Goal: Book appointment/travel/reservation

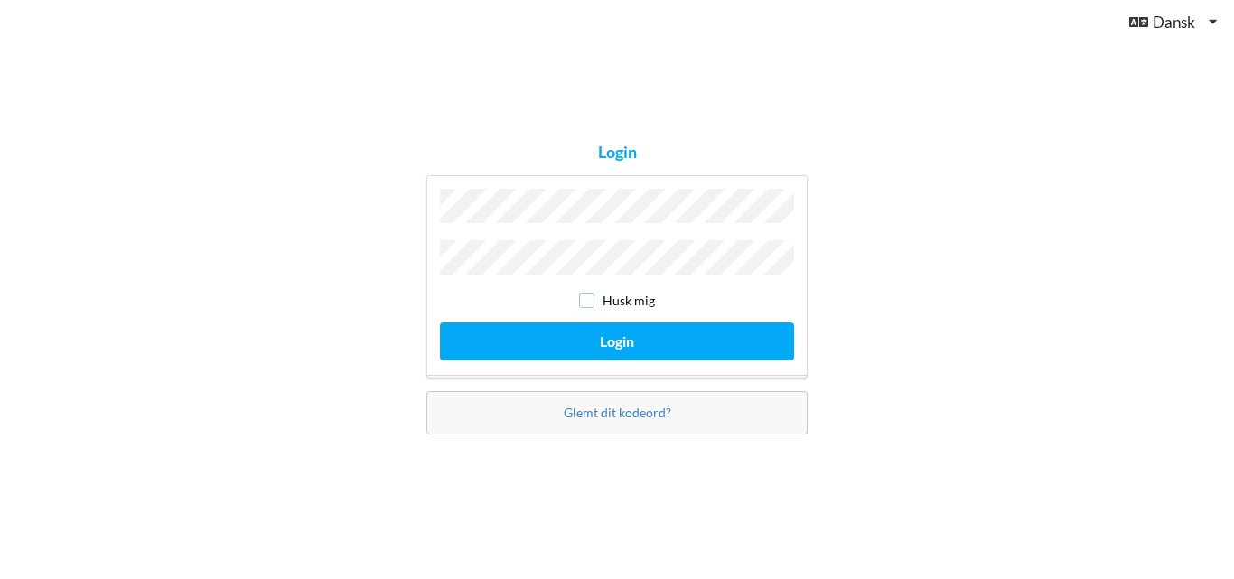
click at [589, 299] on input "checkbox" at bounding box center [586, 300] width 15 height 15
checkbox input "true"
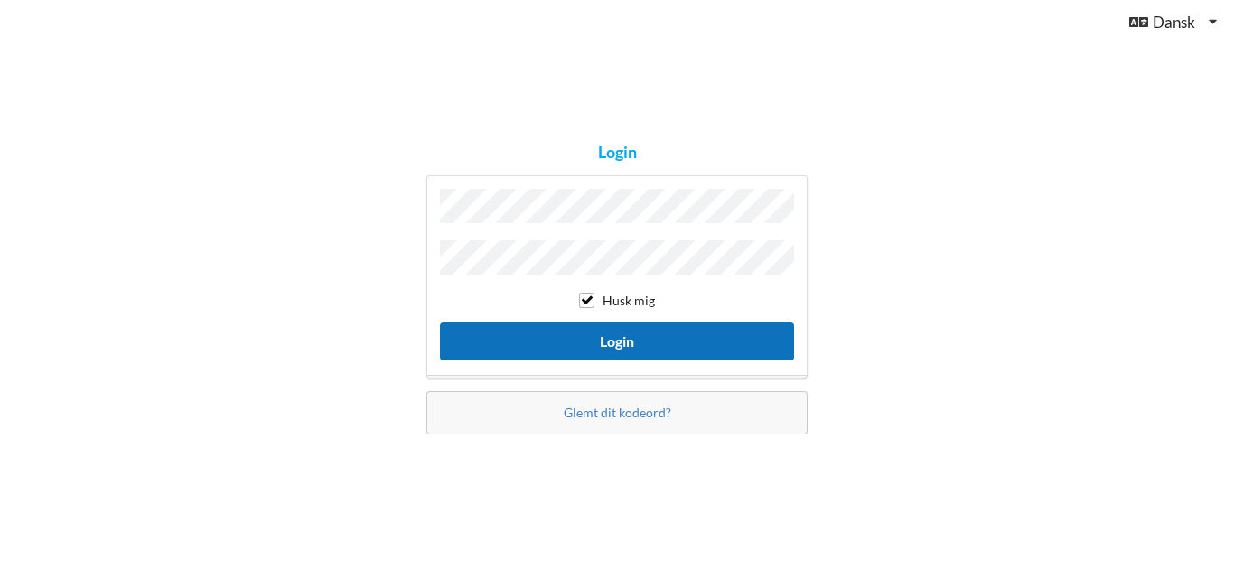
click at [616, 341] on button "Login" at bounding box center [617, 341] width 354 height 37
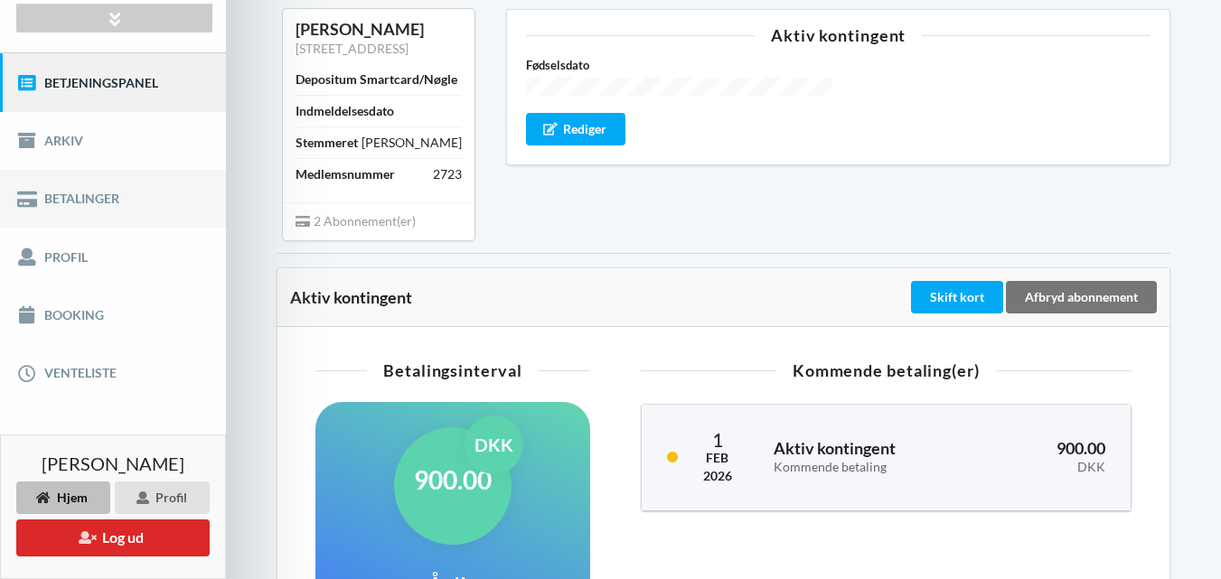
scroll to position [271, 0]
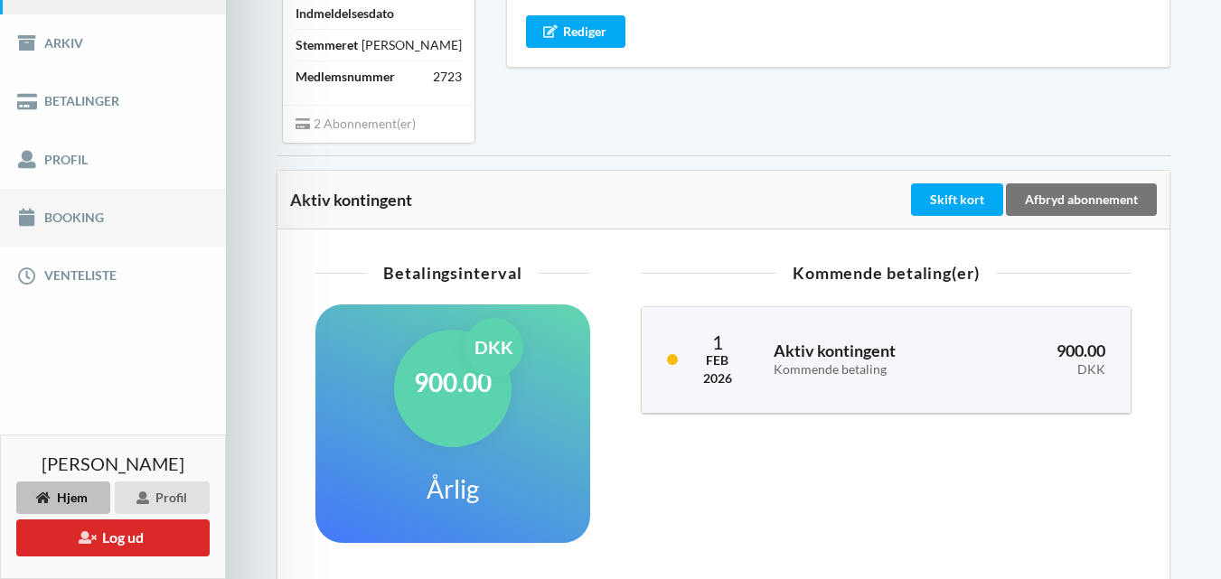
click at [85, 220] on link "Booking" at bounding box center [113, 218] width 226 height 58
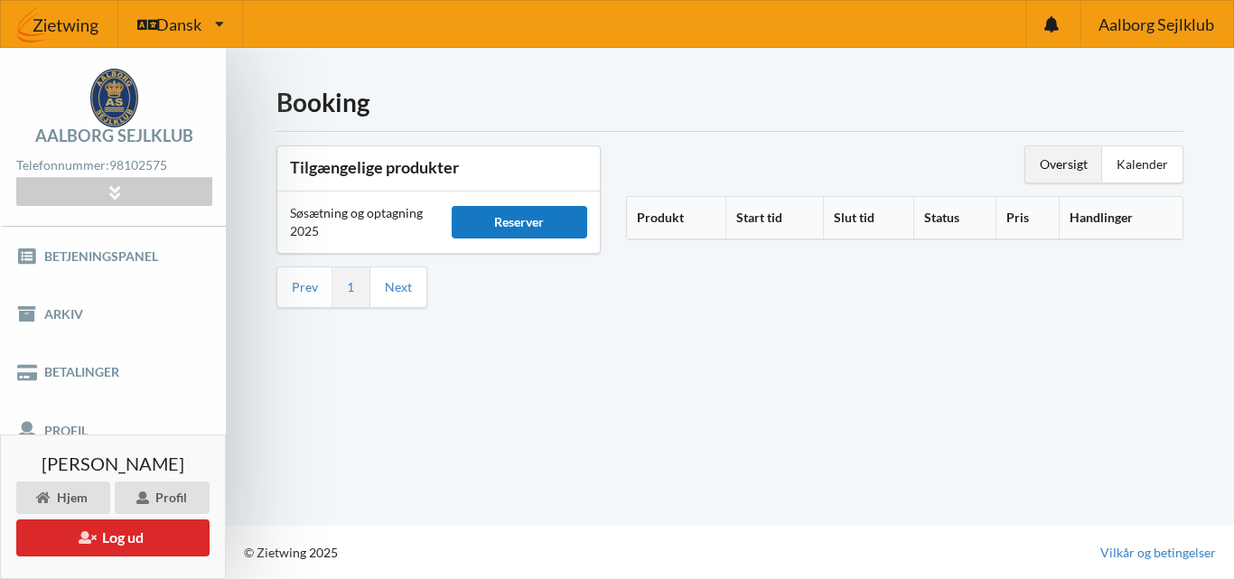
click at [519, 220] on div "Reserver" at bounding box center [520, 222] width 136 height 33
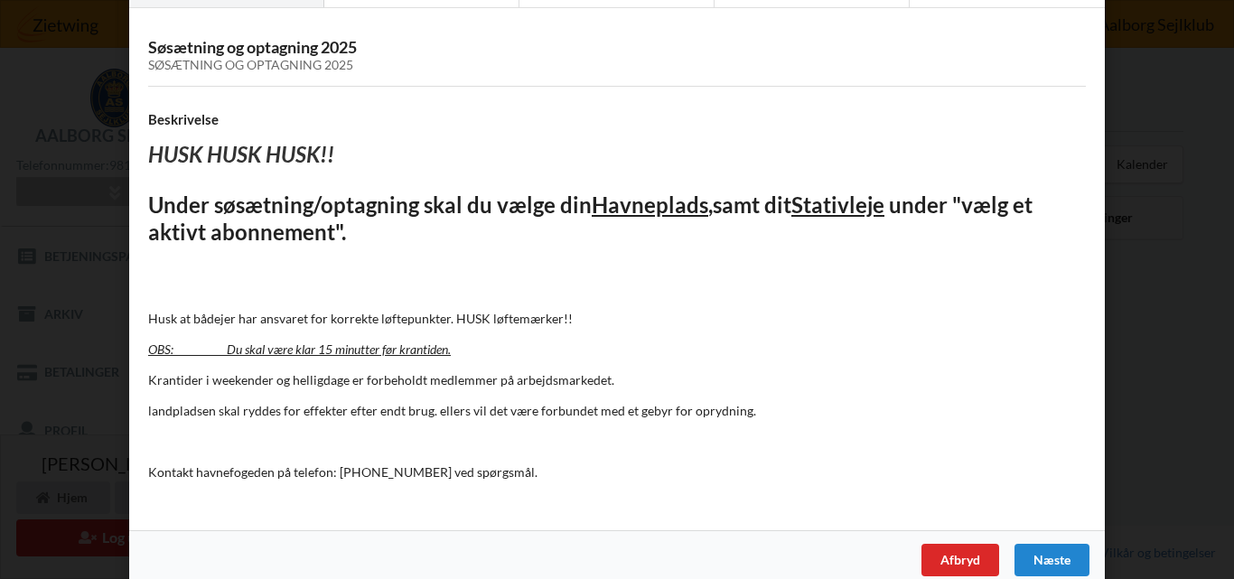
scroll to position [115, 0]
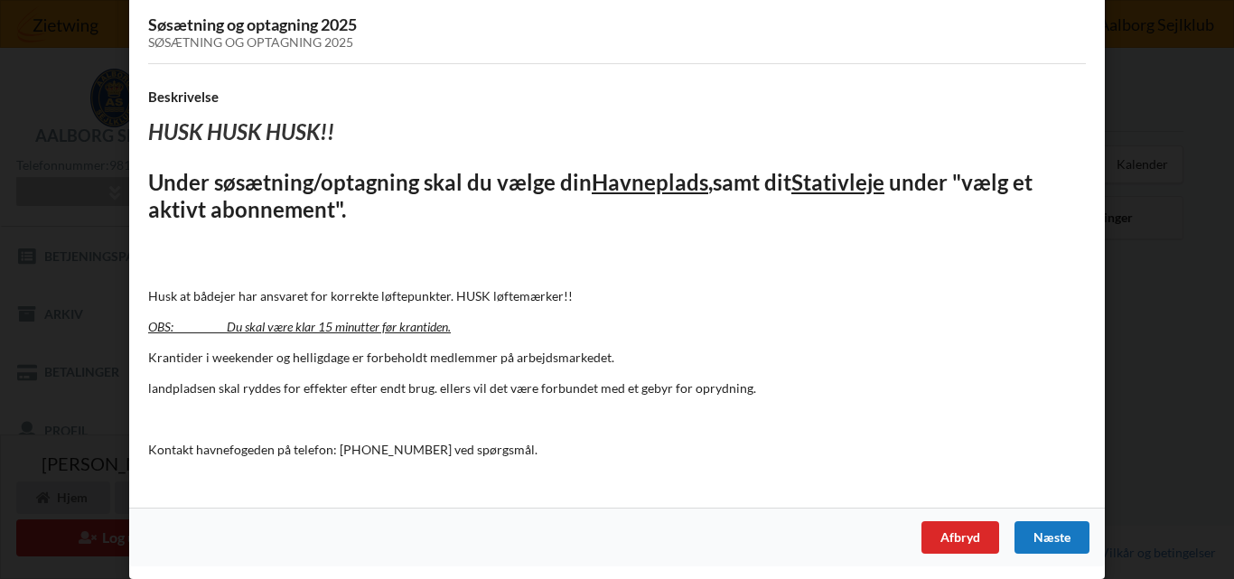
click at [1059, 531] on div "Næste" at bounding box center [1052, 537] width 75 height 33
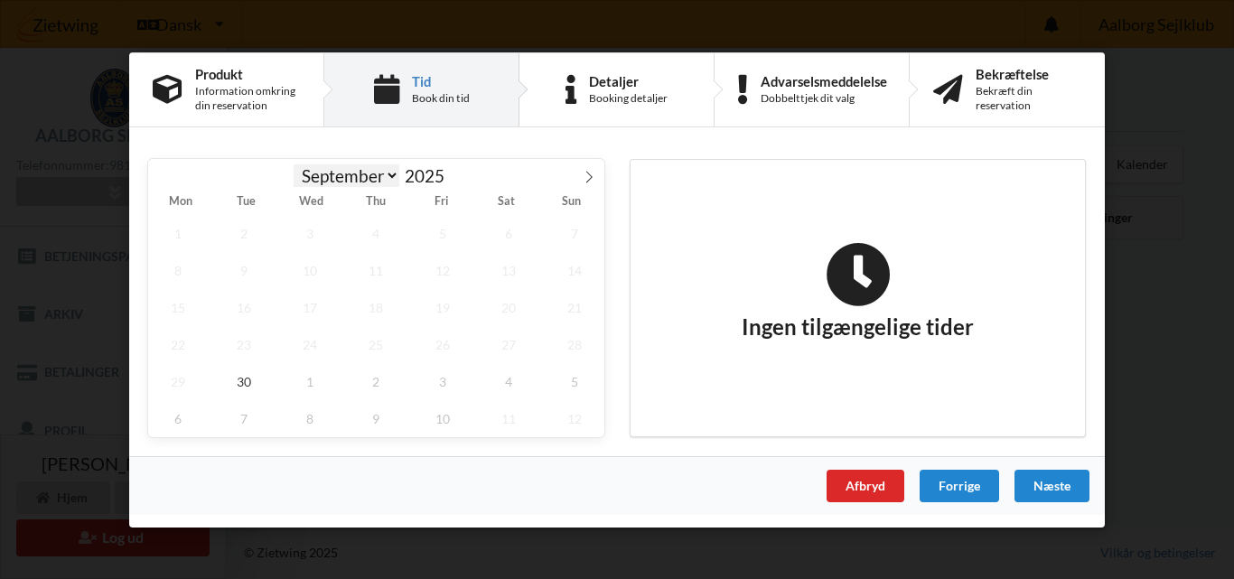
click at [388, 176] on select "September October November December" at bounding box center [347, 175] width 107 height 23
click at [294, 164] on select "September October November December" at bounding box center [347, 175] width 107 height 23
select select "9"
click at [454, 234] on span "3" at bounding box center [443, 232] width 60 height 37
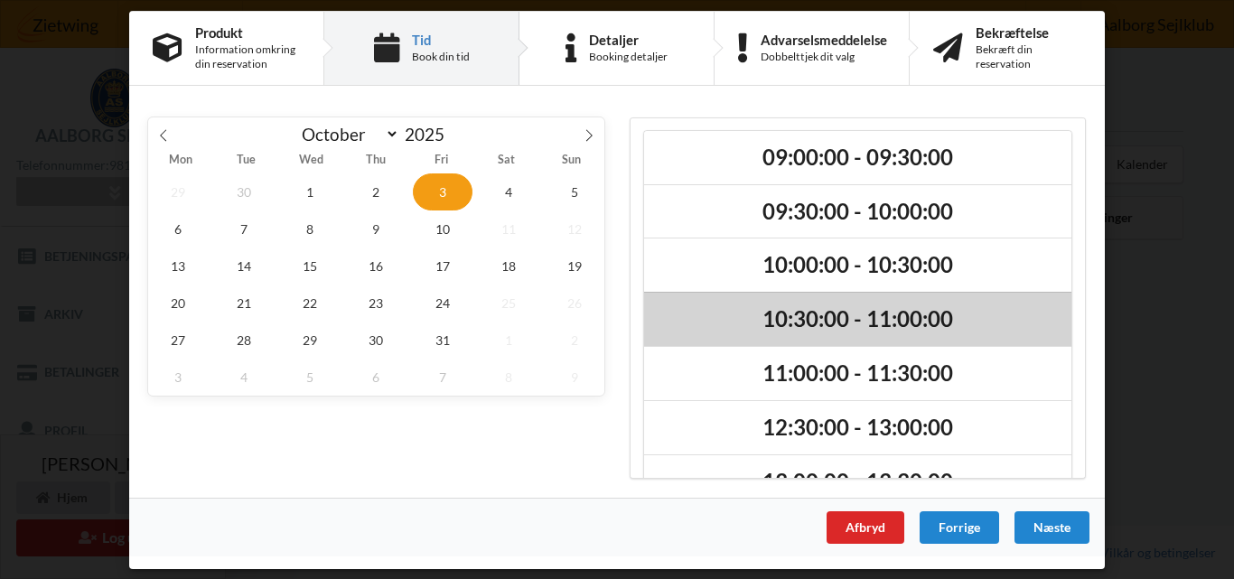
scroll to position [0, 0]
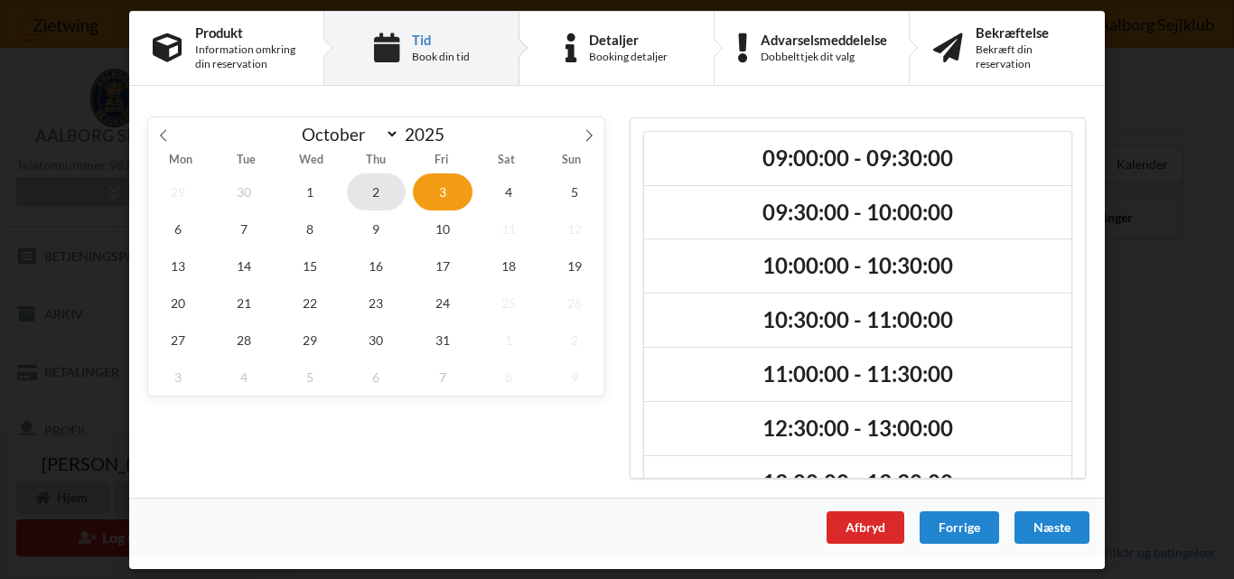
click at [378, 183] on span "2" at bounding box center [377, 191] width 60 height 37
